Goal: Information Seeking & Learning: Understand process/instructions

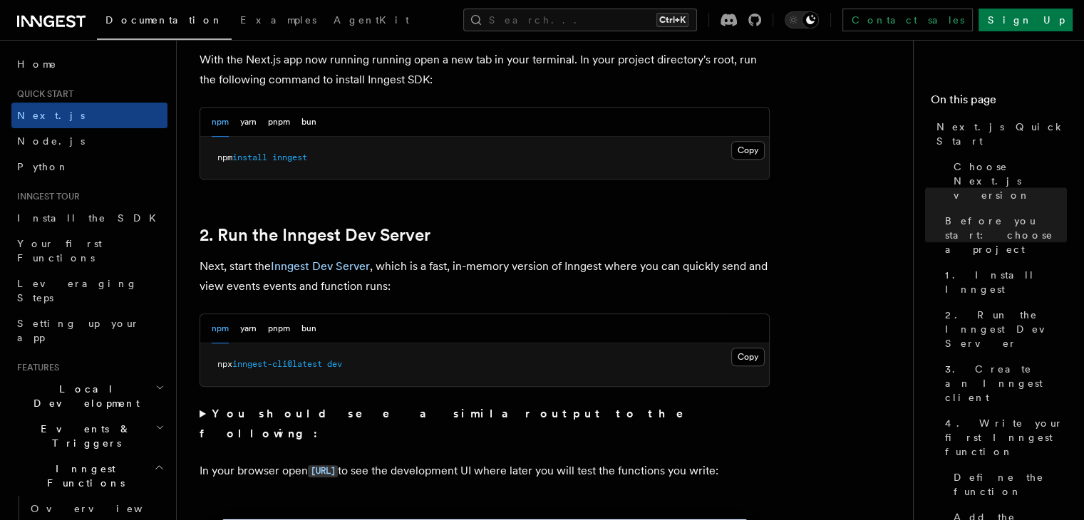
scroll to position [832, 0]
drag, startPoint x: 211, startPoint y: 365, endPoint x: 388, endPoint y: 354, distance: 177.0
click at [388, 354] on pre "npx inngest-cli@latest dev" at bounding box center [484, 364] width 569 height 43
copy span "npx inngest-cli@latest dev"
